Goal: Find specific page/section: Find specific page/section

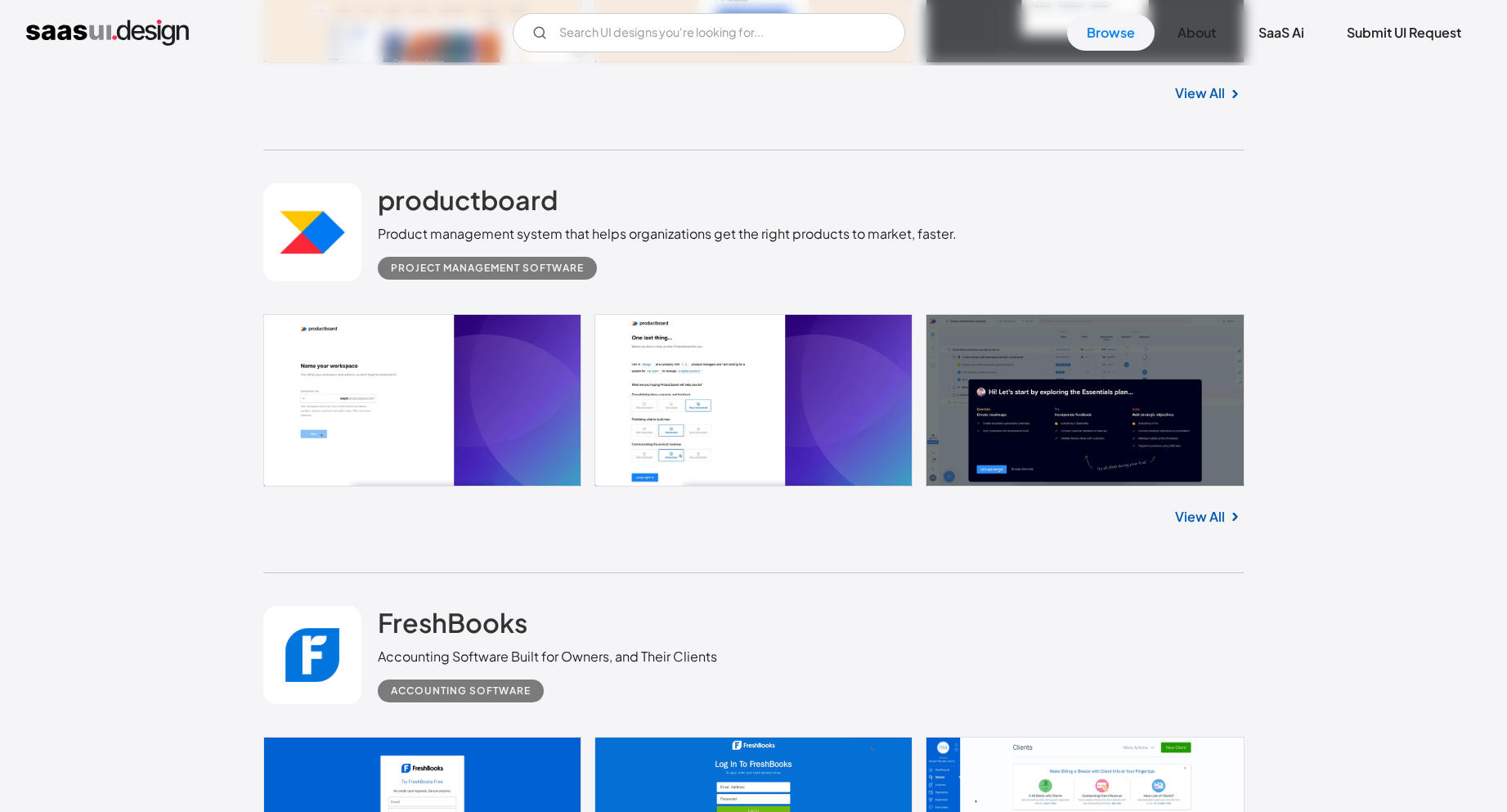
scroll to position [2372, 0]
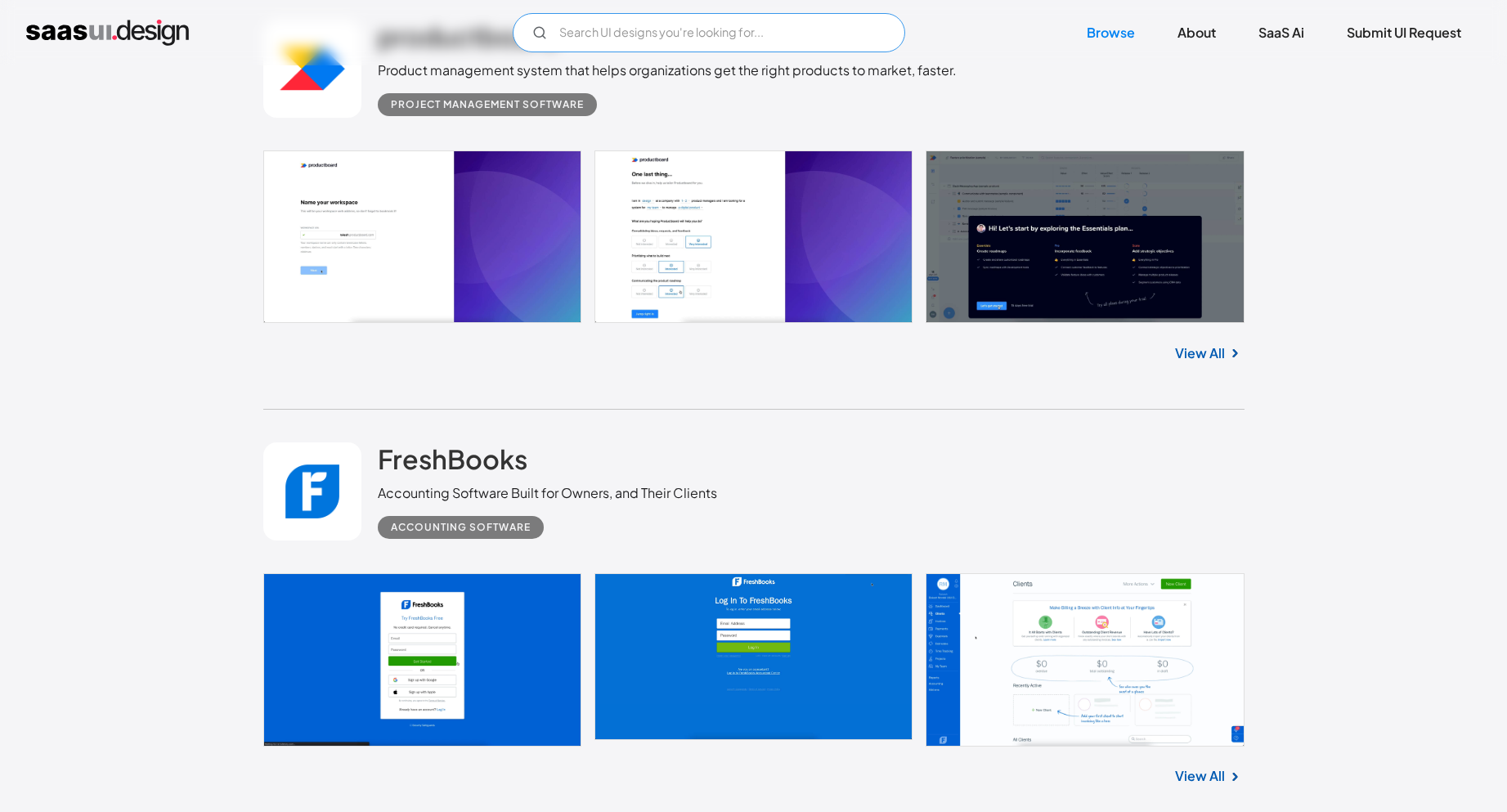
click at [754, 31] on input "Email Form" at bounding box center [709, 32] width 393 height 39
type input "s"
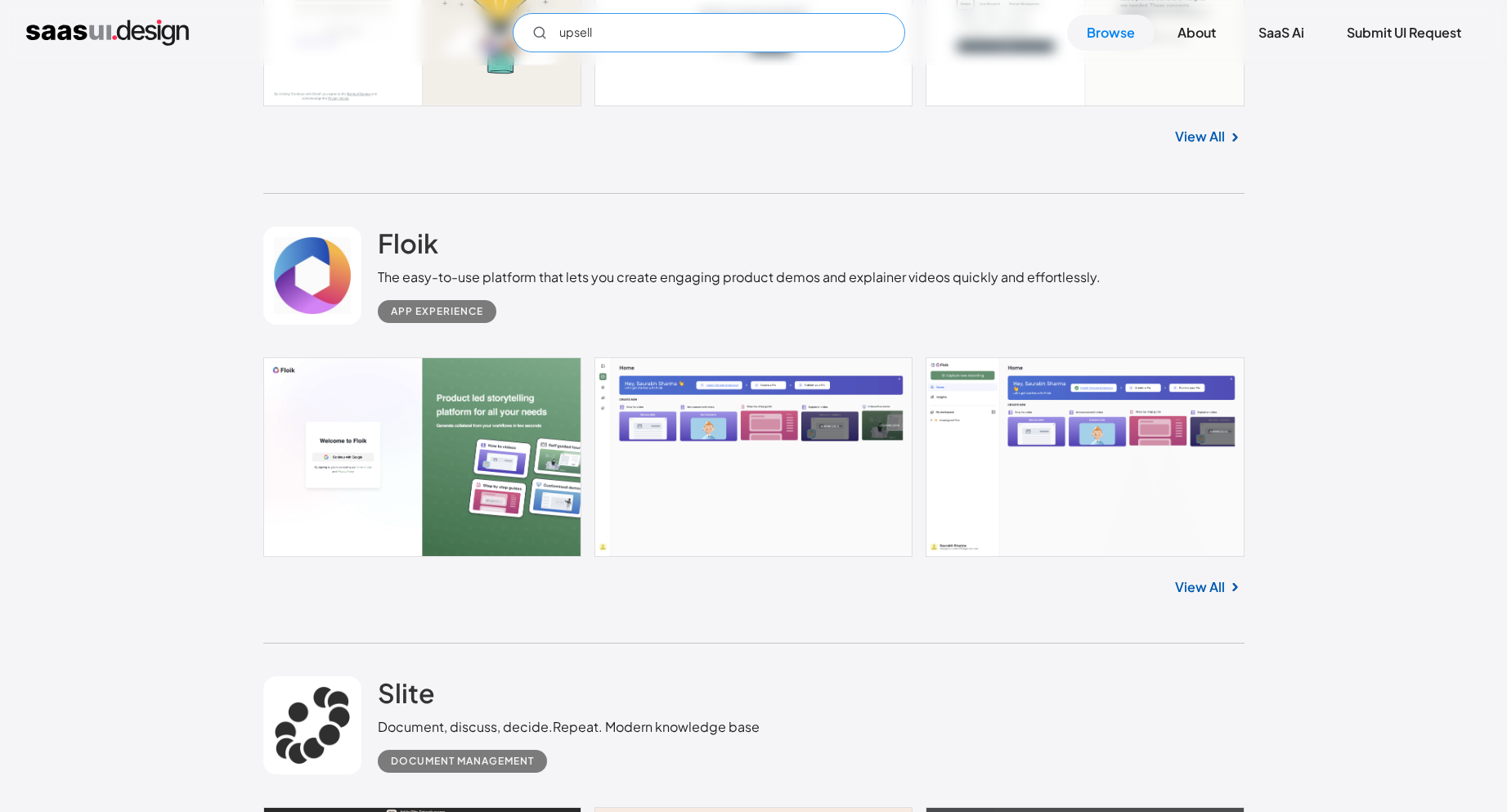
scroll to position [1636, 0]
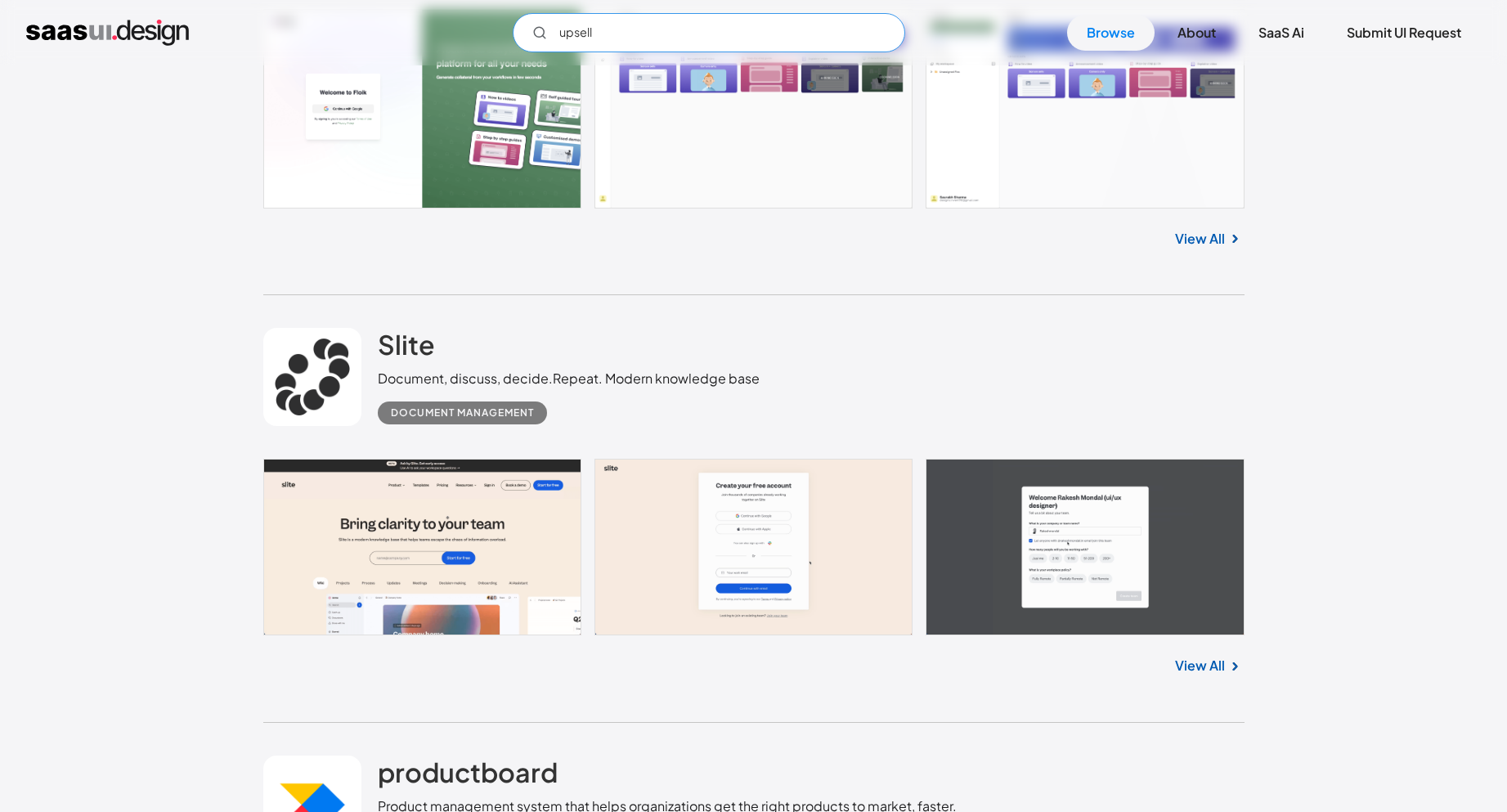
type input "upsell"
click at [1190, 244] on link "View All" at bounding box center [1200, 238] width 50 height 20
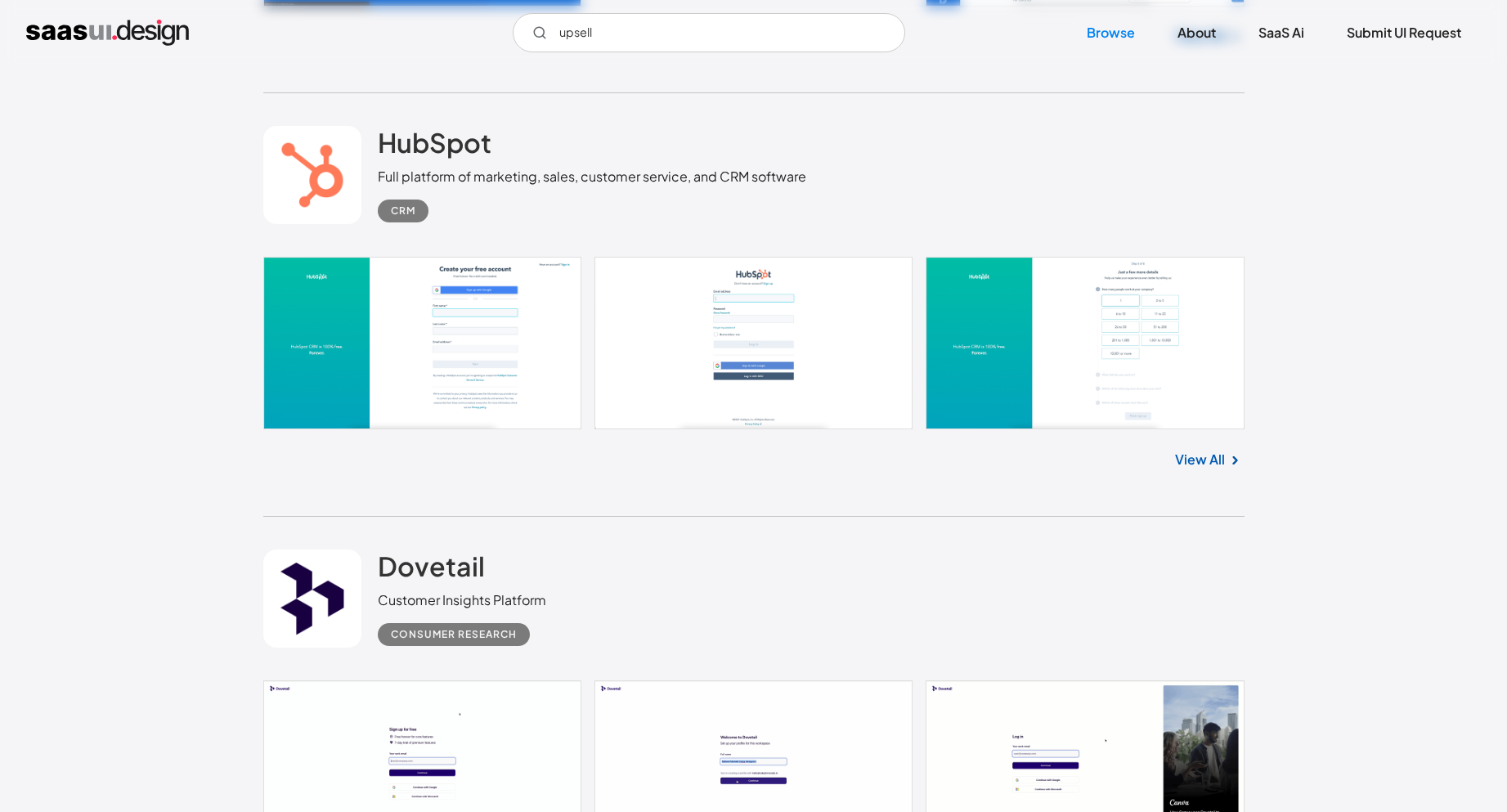
scroll to position [2945, 0]
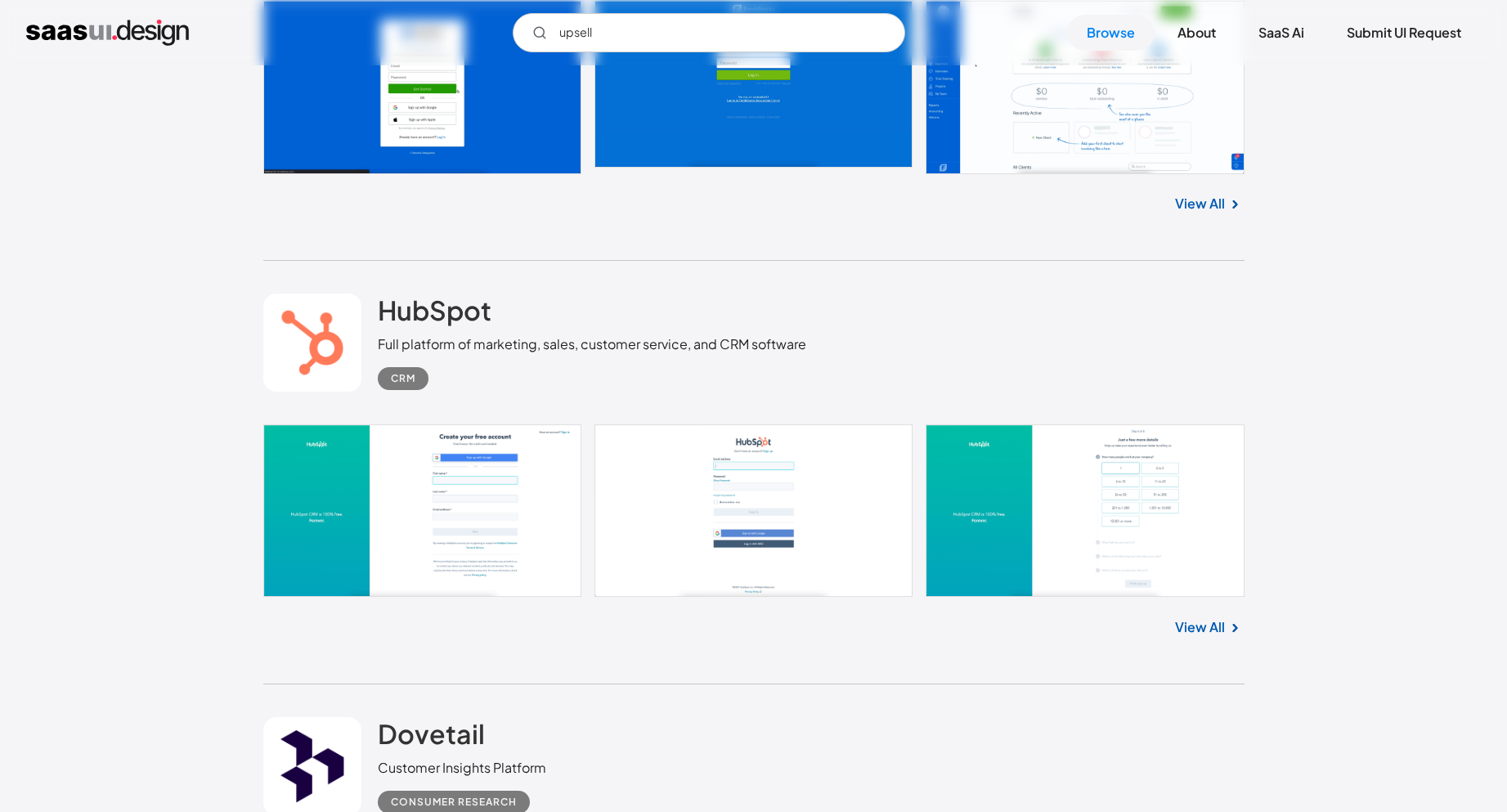
click at [1202, 625] on link "View All" at bounding box center [1200, 627] width 50 height 20
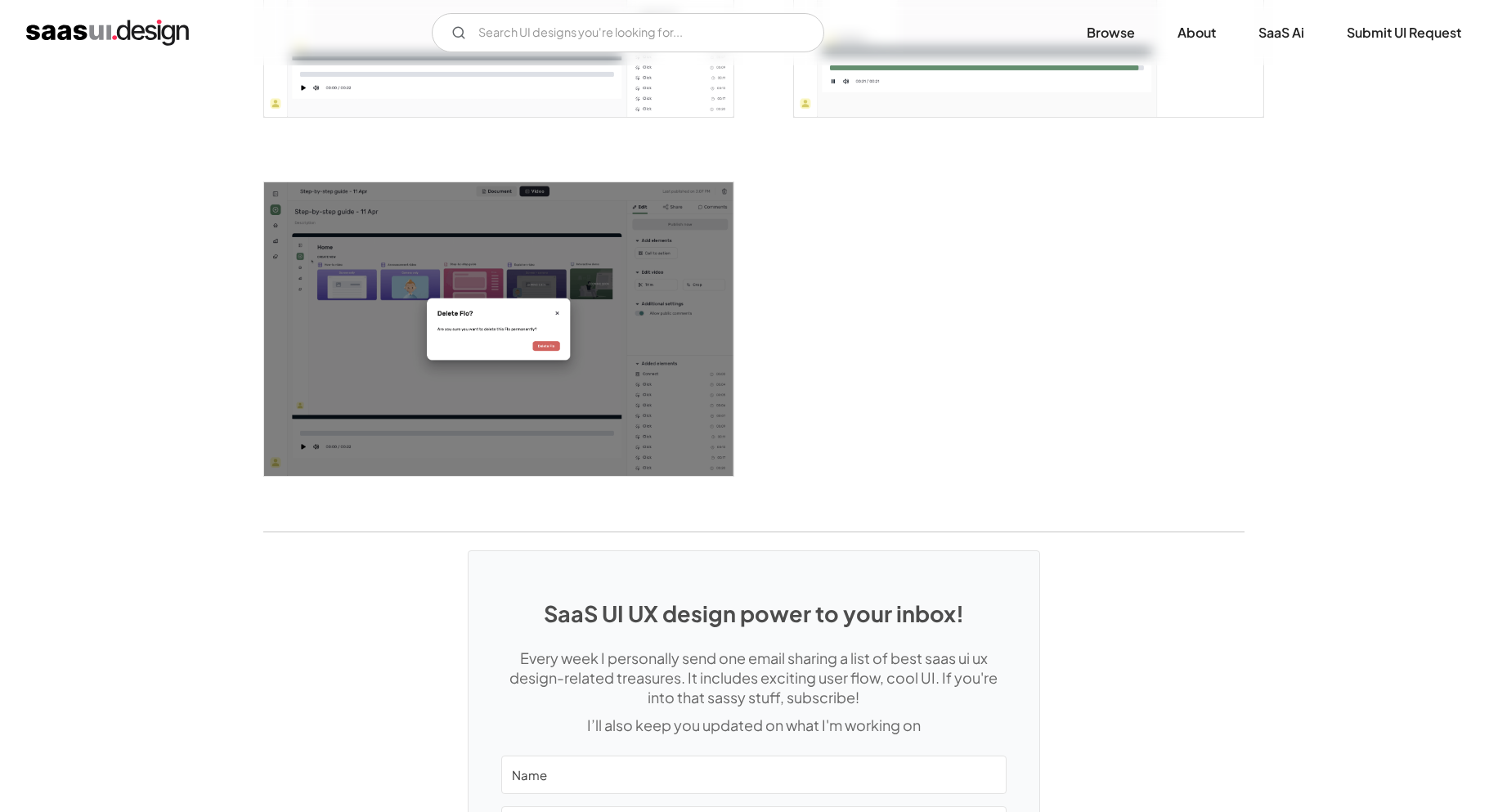
scroll to position [2945, 0]
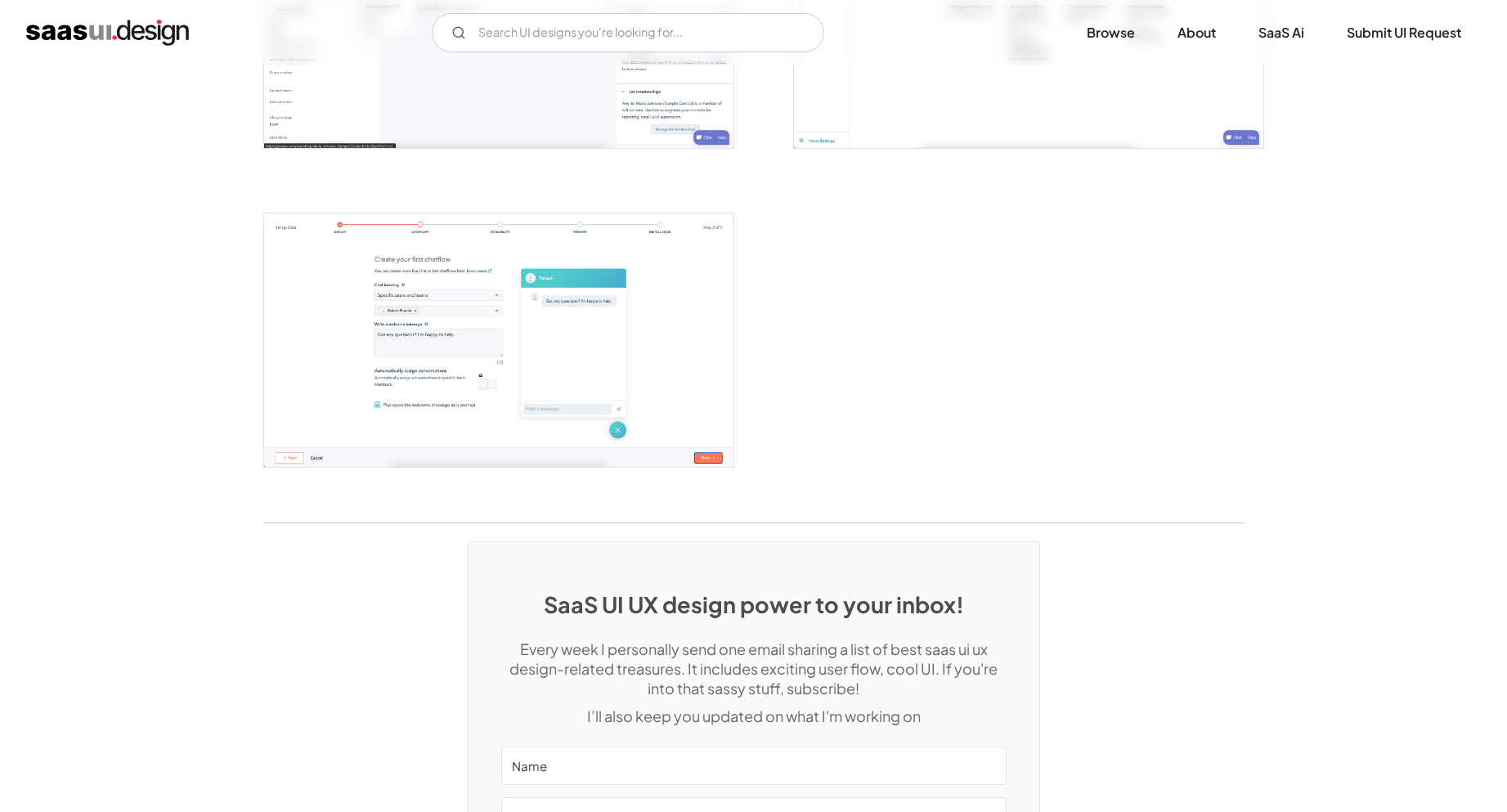
scroll to position [2238, 0]
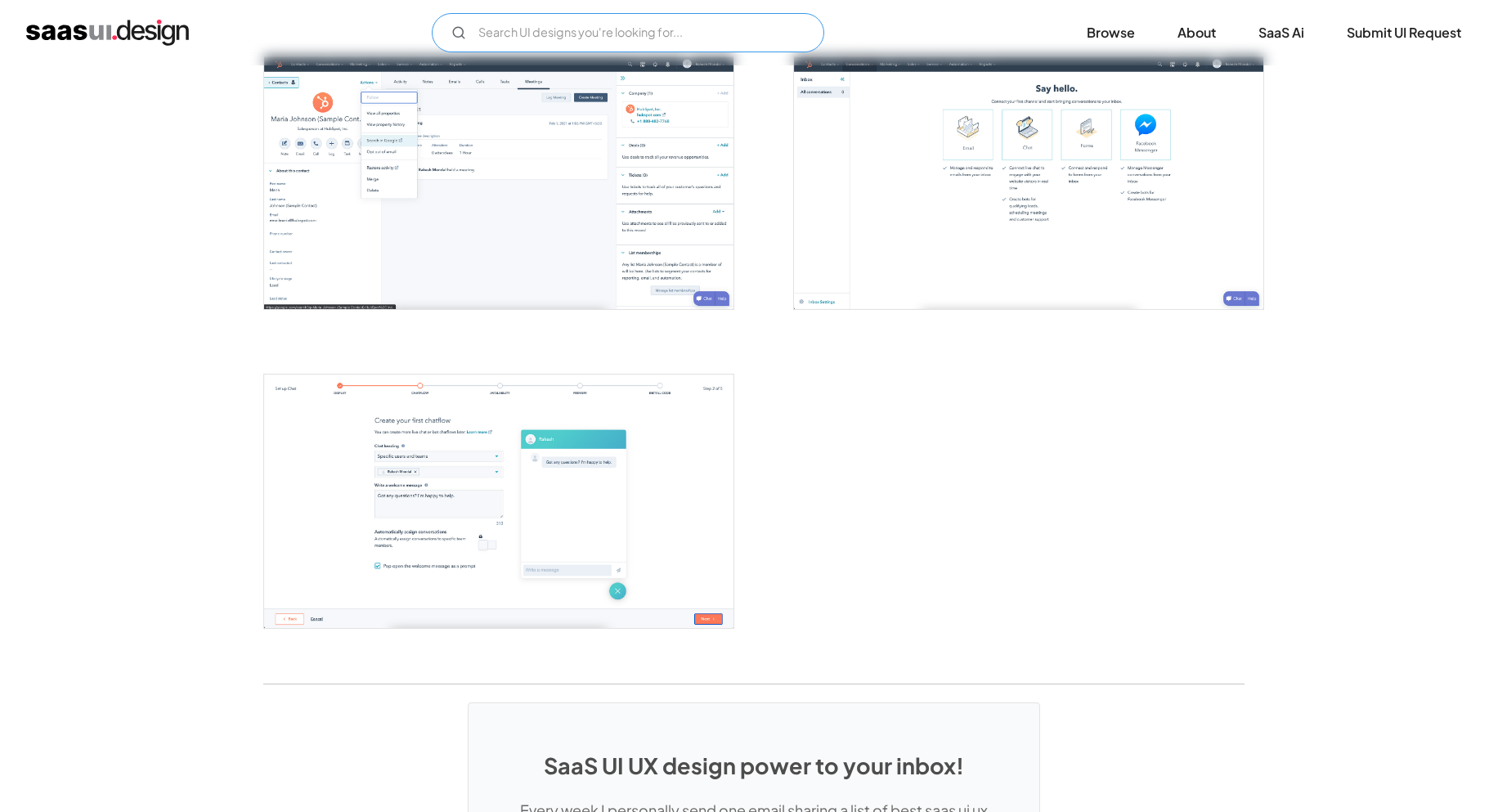
click at [624, 42] on input "Email Form" at bounding box center [627, 32] width 393 height 39
type input "marketplace"
